Goal: Information Seeking & Learning: Learn about a topic

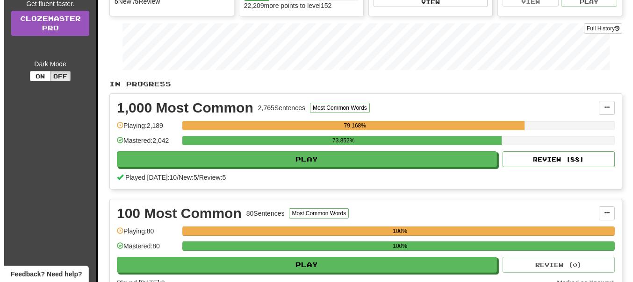
scroll to position [143, 0]
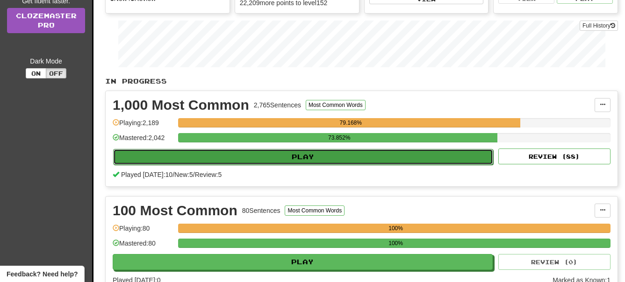
click at [328, 159] on button "Play" at bounding box center [303, 157] width 380 height 16
select select "**"
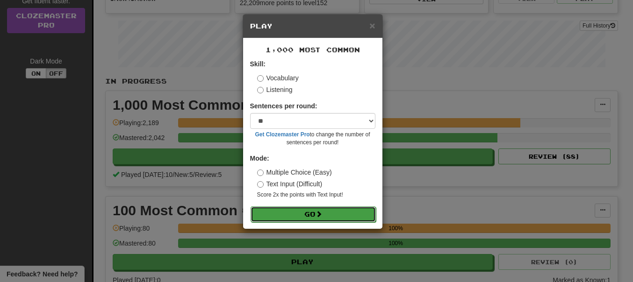
click at [313, 216] on button "Go" at bounding box center [313, 215] width 125 height 16
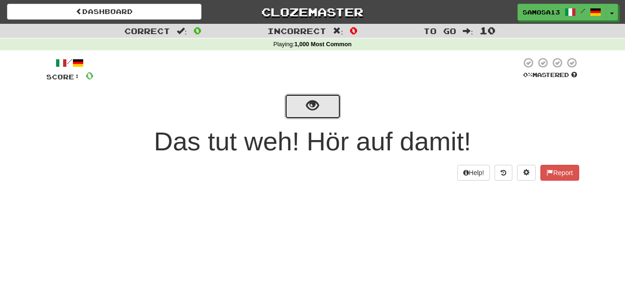
drag, startPoint x: 321, startPoint y: 103, endPoint x: 334, endPoint y: 109, distance: 14.4
click at [321, 104] on button "show sentence" at bounding box center [313, 106] width 56 height 25
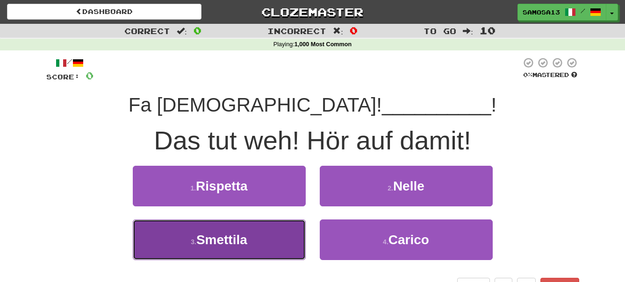
click at [238, 252] on button "3 . Smettila" at bounding box center [219, 240] width 173 height 41
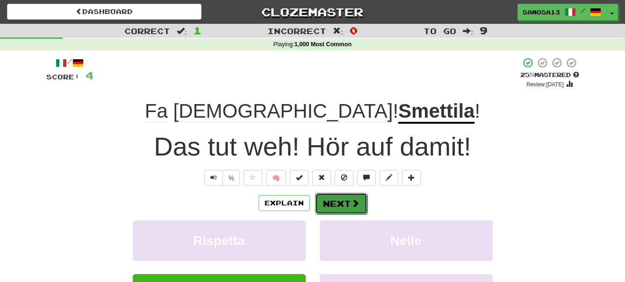
click at [344, 203] on button "Next" at bounding box center [341, 204] width 52 height 22
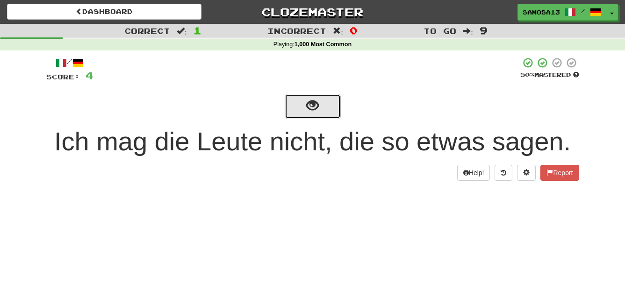
click at [325, 112] on button "show sentence" at bounding box center [313, 106] width 56 height 25
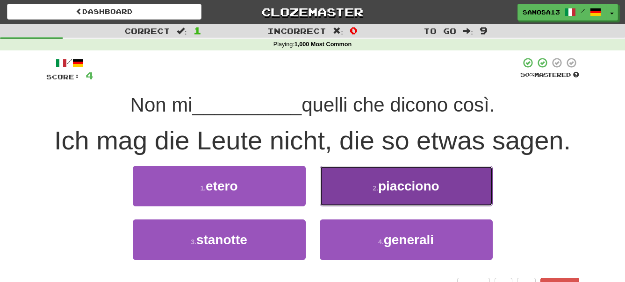
click at [421, 194] on button "2 . piacciono" at bounding box center [406, 186] width 173 height 41
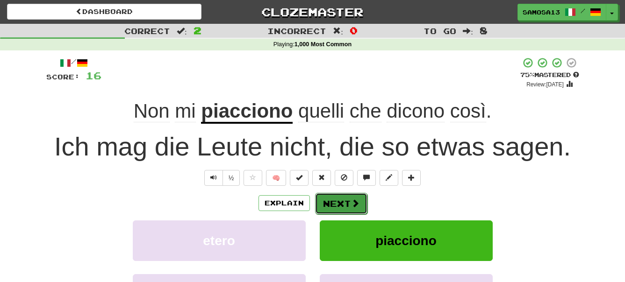
click at [335, 204] on button "Next" at bounding box center [341, 204] width 52 height 22
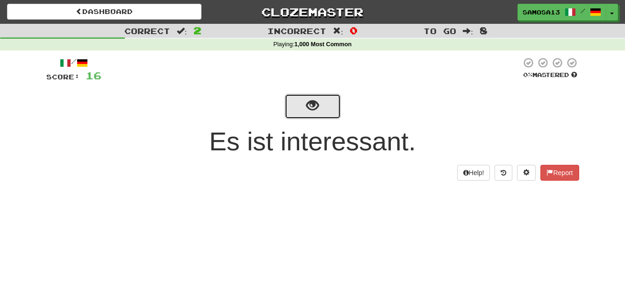
click at [309, 103] on span "show sentence" at bounding box center [312, 106] width 13 height 13
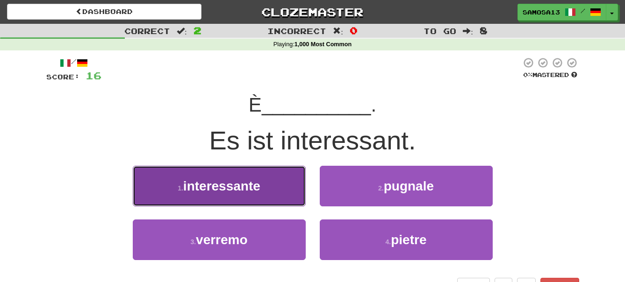
click at [234, 192] on span "interessante" at bounding box center [221, 186] width 77 height 14
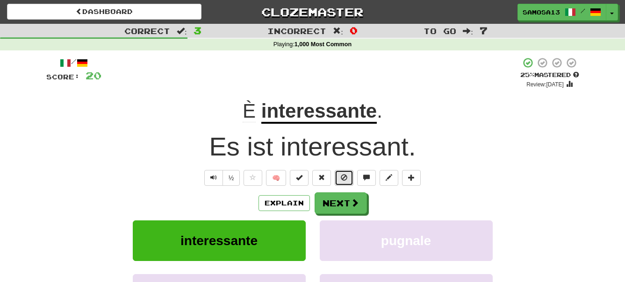
click at [341, 179] on span at bounding box center [344, 177] width 7 height 7
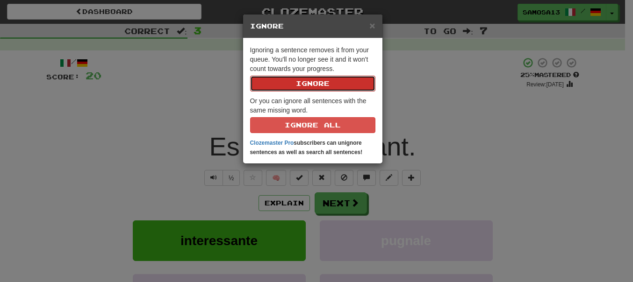
click at [329, 86] on button "Ignore" at bounding box center [312, 84] width 125 height 16
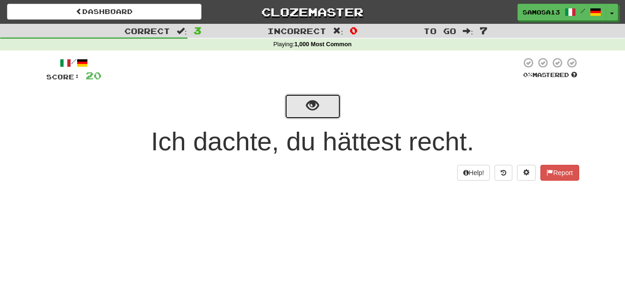
click at [311, 110] on span "show sentence" at bounding box center [312, 106] width 13 height 13
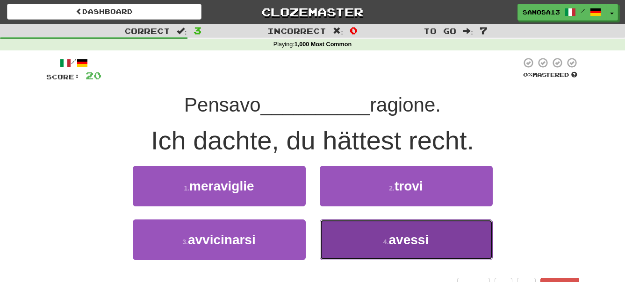
click at [396, 243] on span "avessi" at bounding box center [409, 240] width 40 height 14
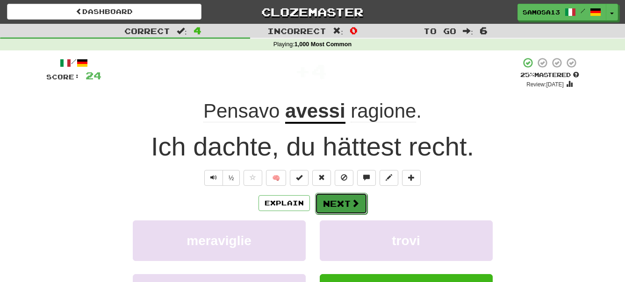
click at [331, 204] on button "Next" at bounding box center [341, 204] width 52 height 22
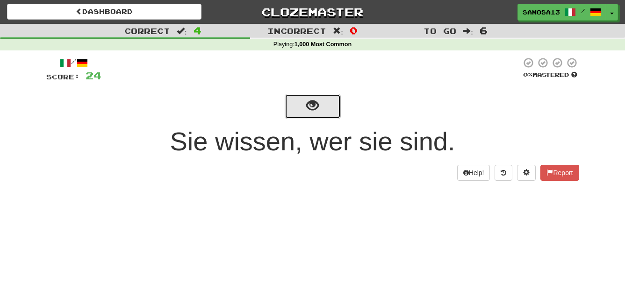
click at [321, 112] on button "show sentence" at bounding box center [313, 106] width 56 height 25
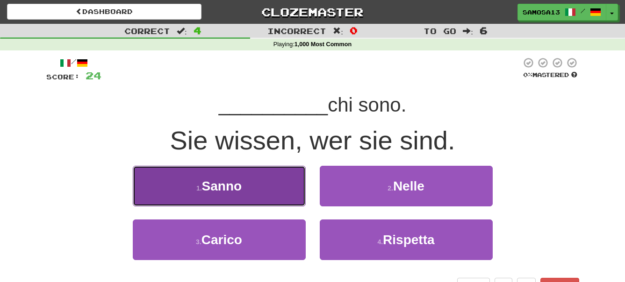
click at [266, 185] on button "1 . Sanno" at bounding box center [219, 186] width 173 height 41
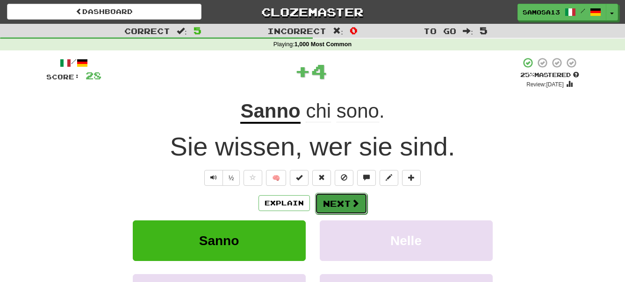
click at [349, 201] on button "Next" at bounding box center [341, 204] width 52 height 22
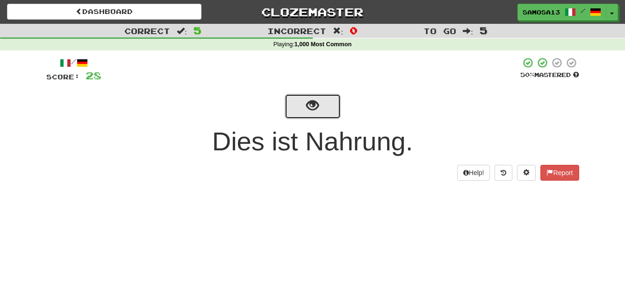
click at [308, 105] on span "show sentence" at bounding box center [312, 106] width 13 height 13
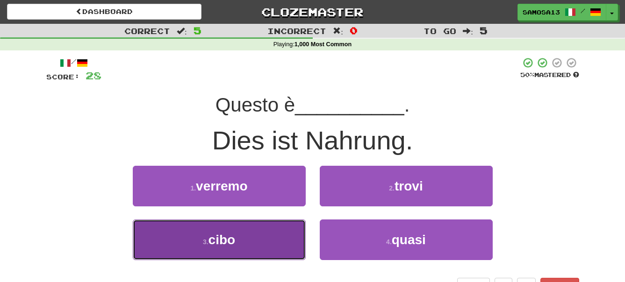
click at [281, 237] on button "3 . cibo" at bounding box center [219, 240] width 173 height 41
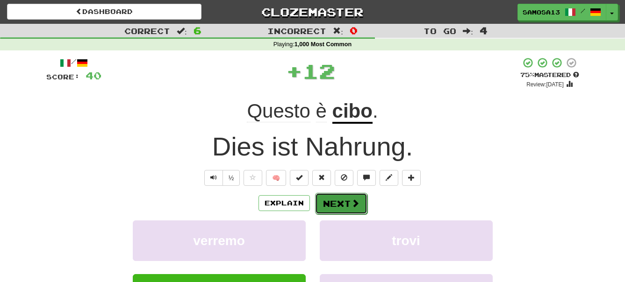
click at [339, 204] on button "Next" at bounding box center [341, 204] width 52 height 22
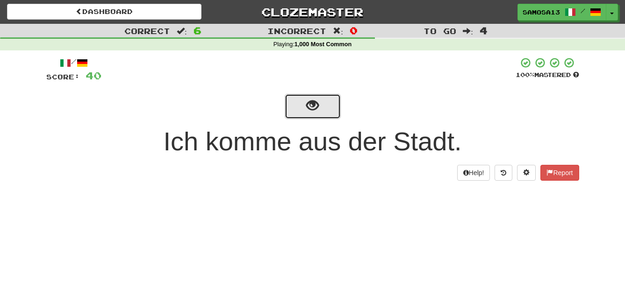
click at [307, 112] on span "show sentence" at bounding box center [312, 106] width 13 height 13
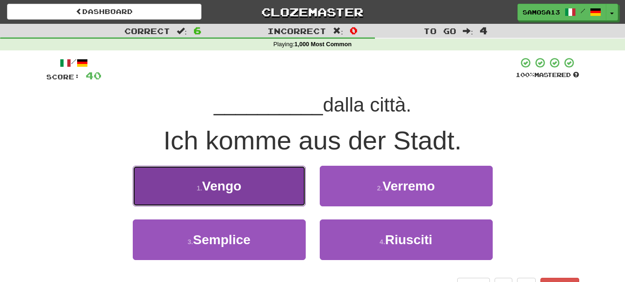
click at [231, 187] on span "Vengo" at bounding box center [221, 186] width 39 height 14
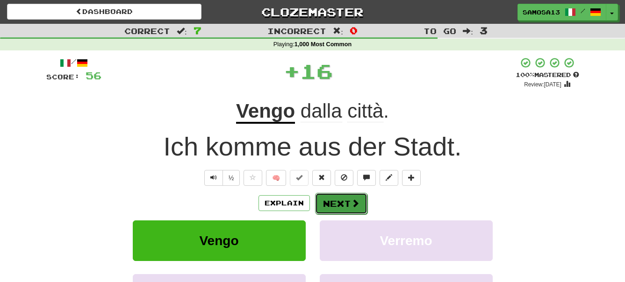
click at [341, 204] on button "Next" at bounding box center [341, 204] width 52 height 22
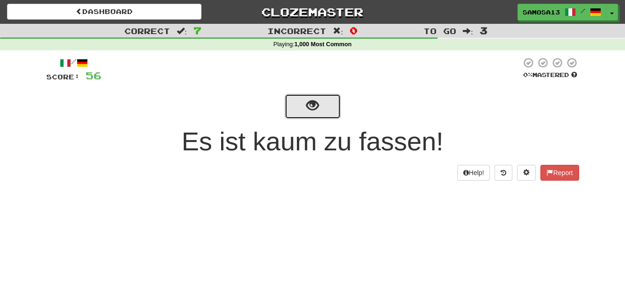
click at [313, 103] on span "show sentence" at bounding box center [312, 106] width 13 height 13
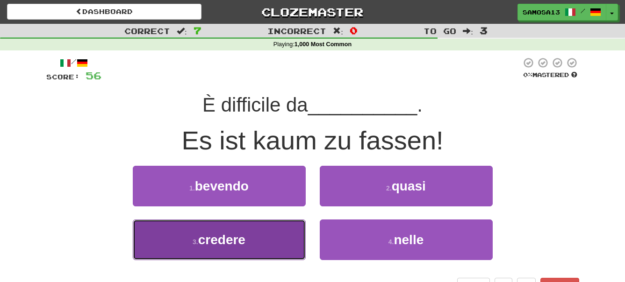
click at [253, 242] on button "3 . credere" at bounding box center [219, 240] width 173 height 41
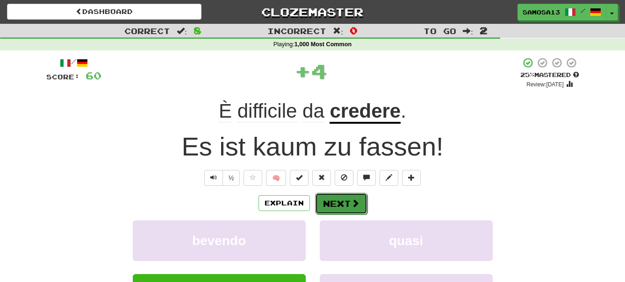
click at [328, 197] on button "Next" at bounding box center [341, 204] width 52 height 22
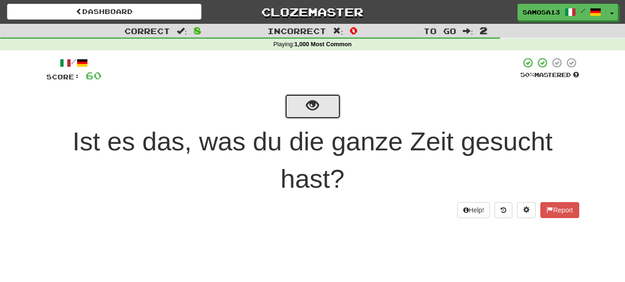
click at [324, 110] on button "show sentence" at bounding box center [313, 106] width 56 height 25
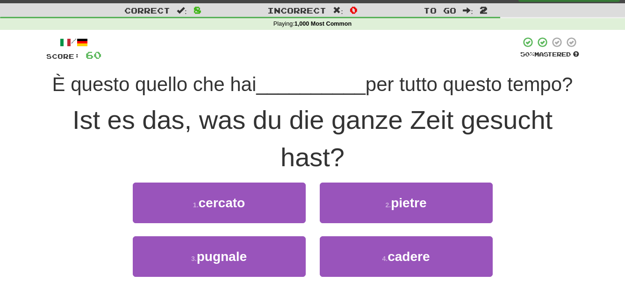
scroll to position [48, 0]
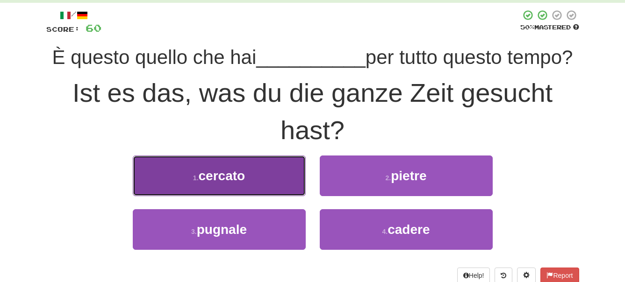
click at [231, 174] on span "cercato" at bounding box center [222, 176] width 47 height 14
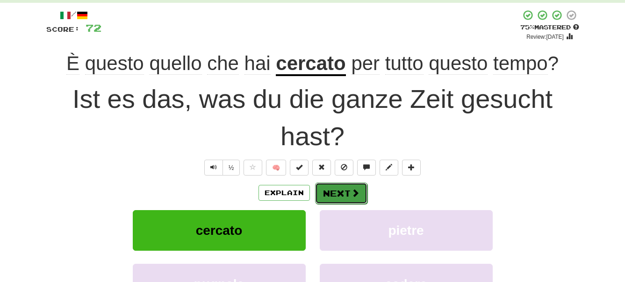
click at [341, 191] on button "Next" at bounding box center [341, 194] width 52 height 22
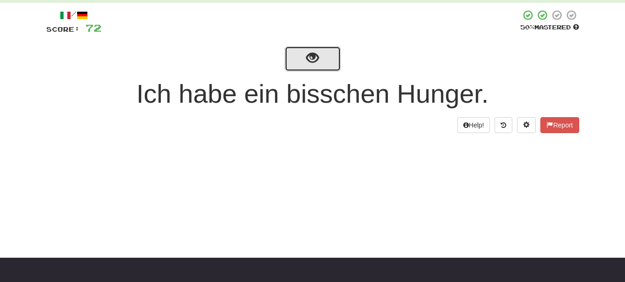
click at [318, 62] on span "show sentence" at bounding box center [312, 58] width 13 height 13
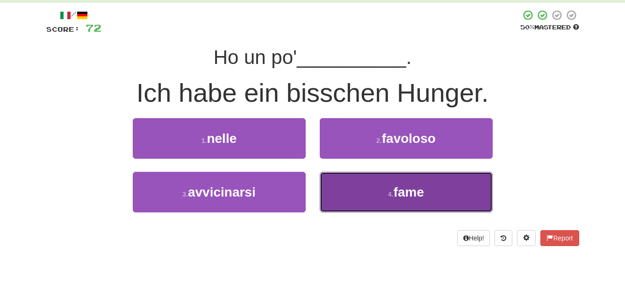
click at [427, 203] on button "4 . fame" at bounding box center [406, 192] width 173 height 41
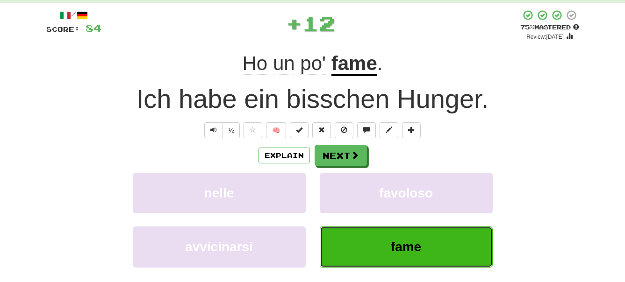
scroll to position [0, 0]
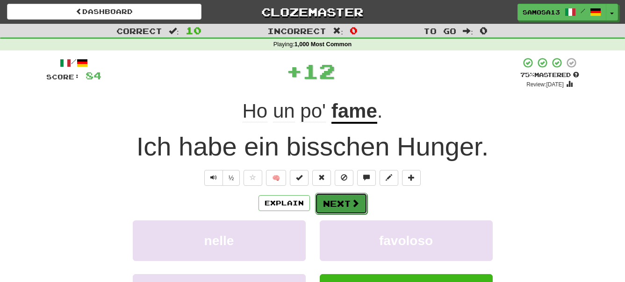
click at [332, 199] on button "Next" at bounding box center [341, 204] width 52 height 22
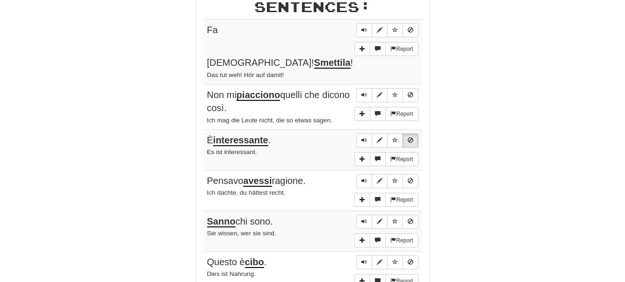
scroll to position [572, 0]
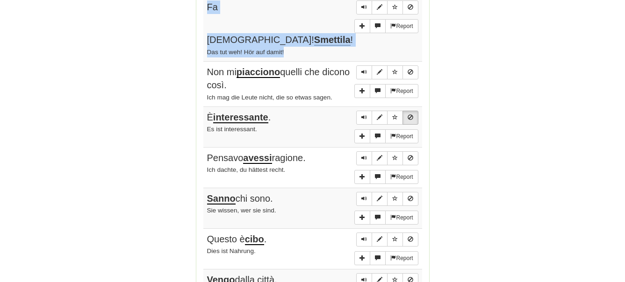
drag, startPoint x: 207, startPoint y: 5, endPoint x: 305, endPoint y: 18, distance: 98.7
click at [305, 18] on td "Report Fa [DEMOGRAPHIC_DATA]! Smettila ! Das tut weh! Hör auf damit!" at bounding box center [312, 29] width 219 height 65
copy td "Fa [DEMOGRAPHIC_DATA]! Smettila ! Das tut weh! Hör auf damit!"
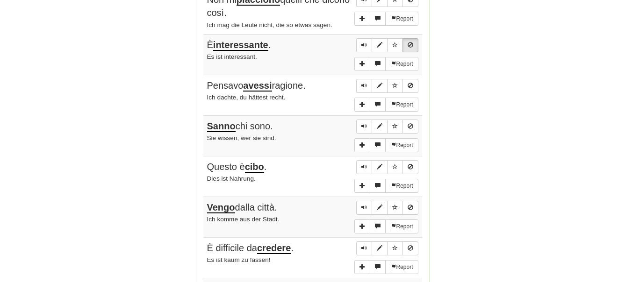
scroll to position [668, 0]
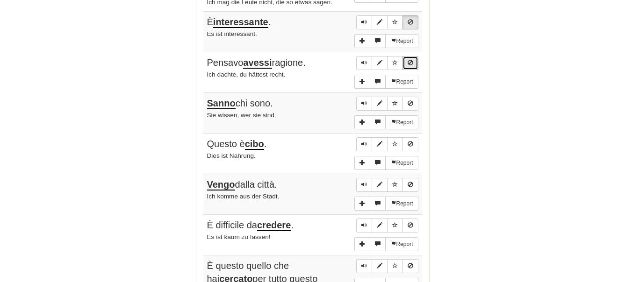
click at [411, 60] on span "Sentence controls" at bounding box center [411, 63] width 6 height 6
click at [414, 137] on button "Sentence controls" at bounding box center [411, 144] width 16 height 14
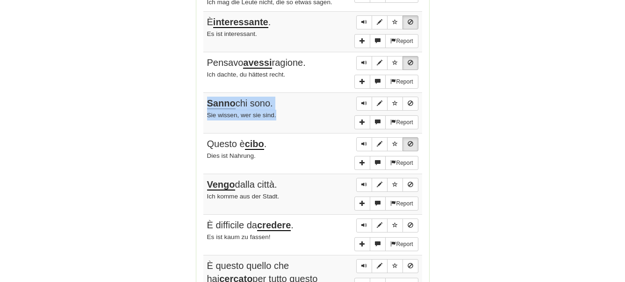
drag, startPoint x: 204, startPoint y: 80, endPoint x: 291, endPoint y: 99, distance: 89.4
click at [291, 99] on td "Report Sanno chi sono. Sie wissen, wer sie sind." at bounding box center [312, 113] width 219 height 41
copy td "Sanno chi sono. Sie wissen, wer sie sind."
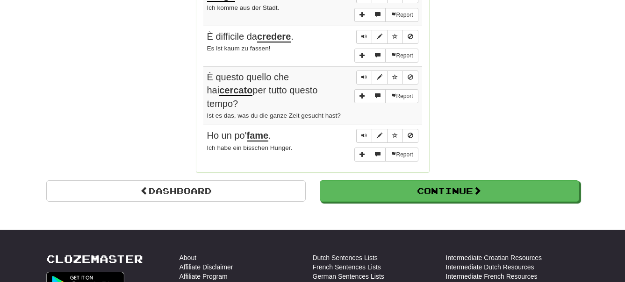
scroll to position [859, 0]
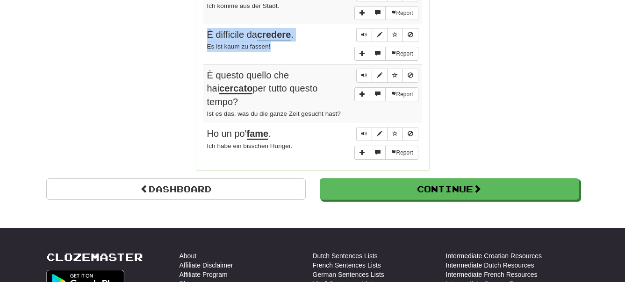
drag, startPoint x: 205, startPoint y: 7, endPoint x: 312, endPoint y: 30, distance: 109.5
click at [312, 30] on td "Report È difficile da credere . Es ist kaum zu fassen!" at bounding box center [312, 44] width 219 height 41
copy td "È difficile da credere . Es ist kaum zu fassen!"
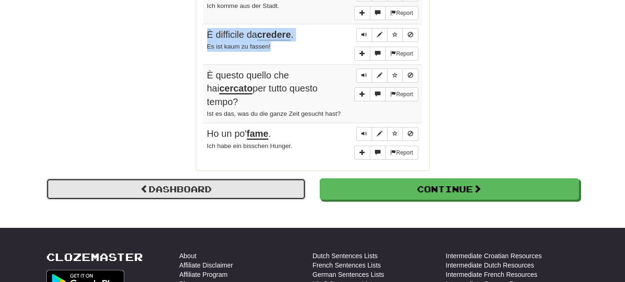
click at [262, 179] on link "Dashboard" at bounding box center [176, 190] width 260 height 22
